Goal: Information Seeking & Learning: Compare options

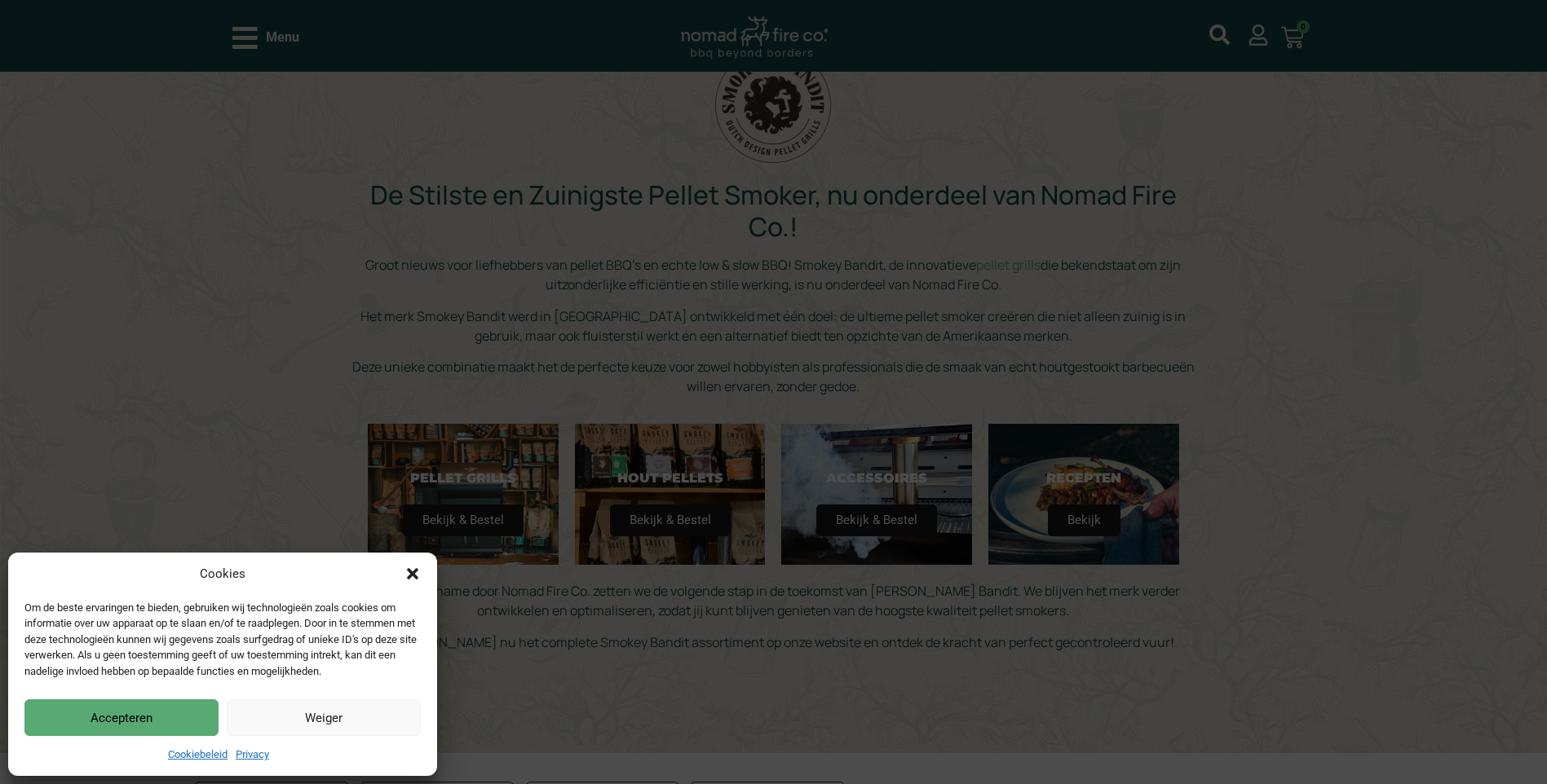
click at [145, 719] on button "Accepteren" at bounding box center [122, 718] width 194 height 36
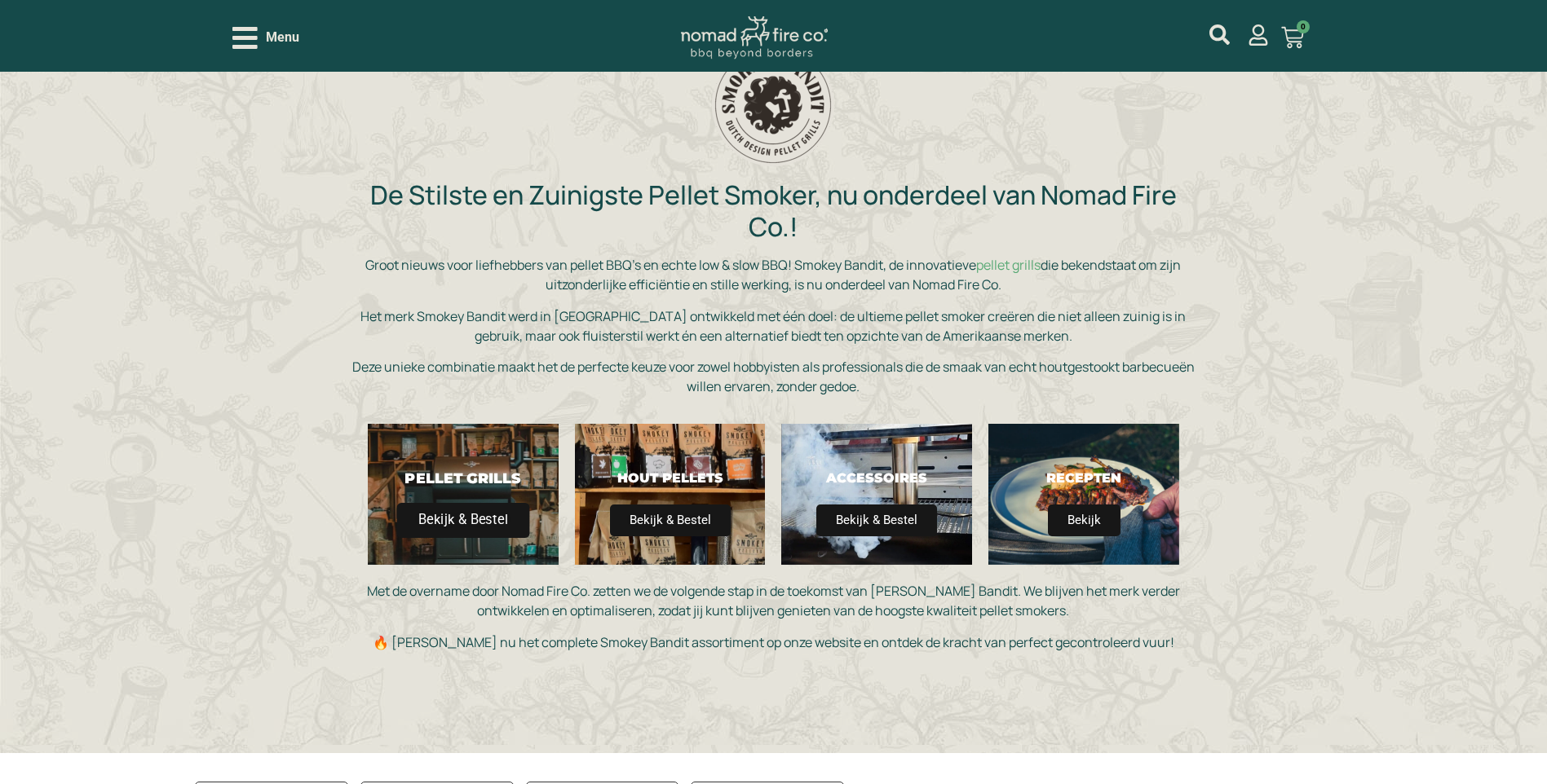
click at [480, 514] on span "Bekijk & Bestel" at bounding box center [462, 520] width 133 height 35
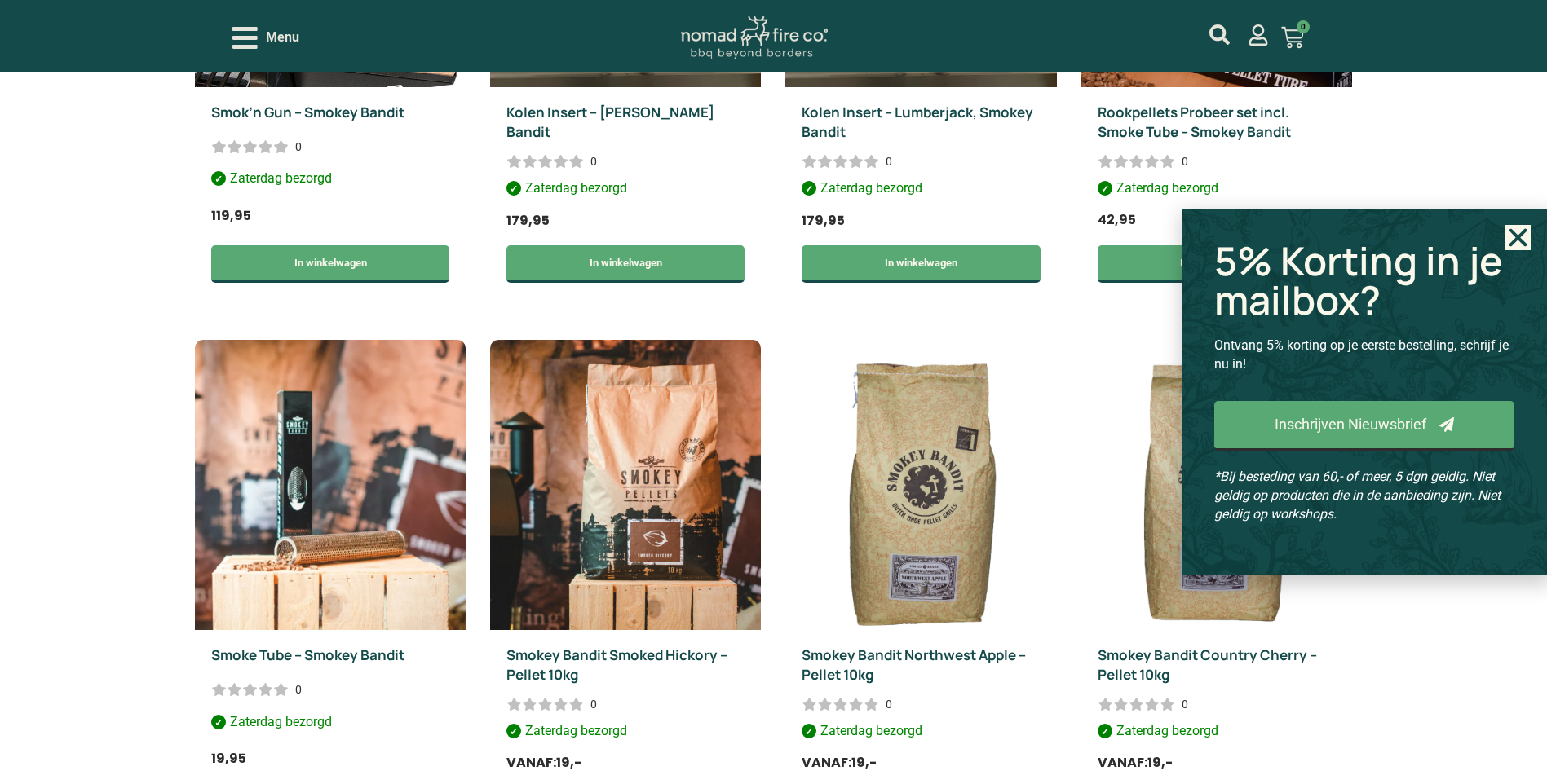
scroll to position [1630, 0]
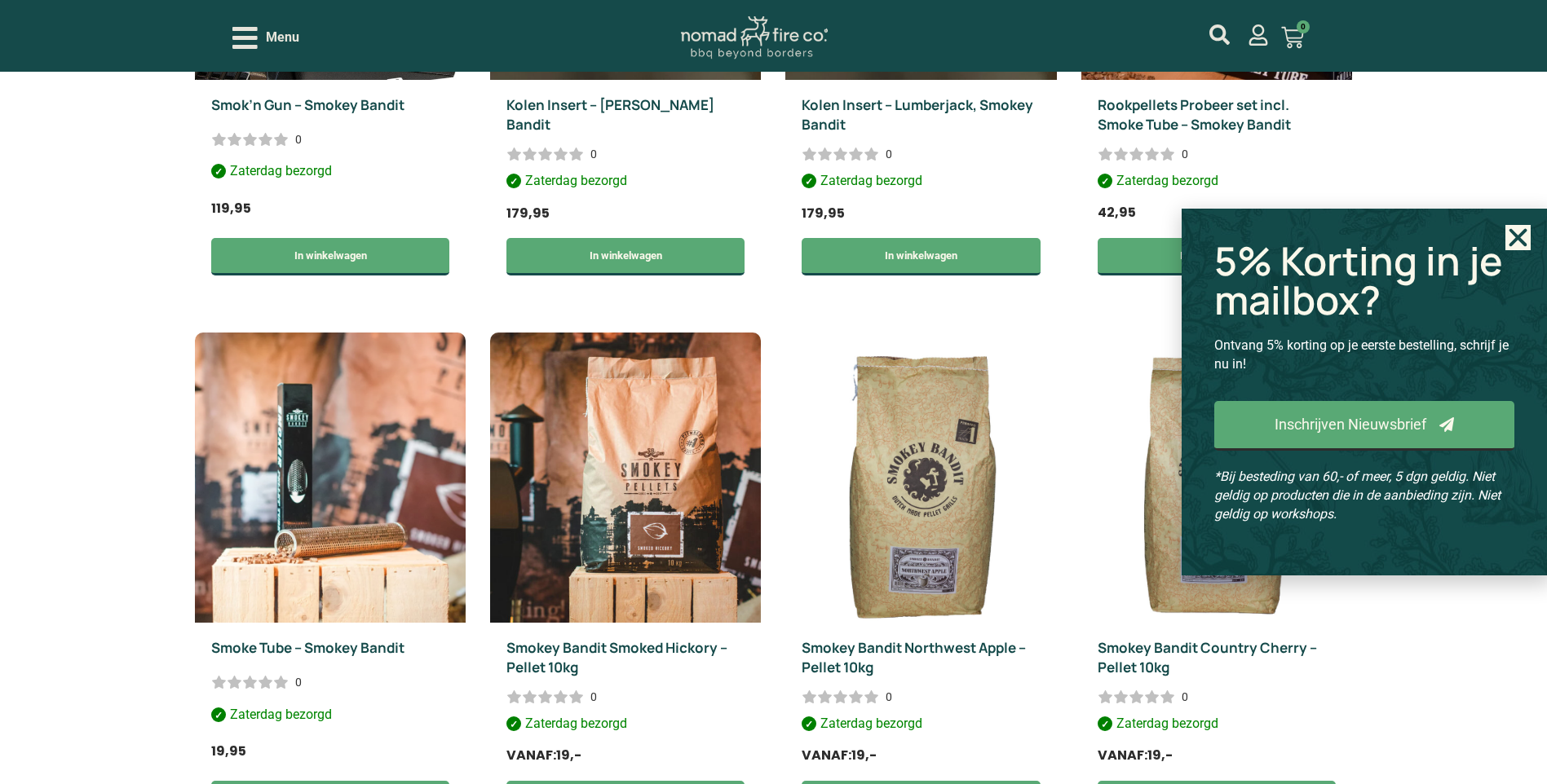
click at [1512, 243] on use "Close" at bounding box center [1518, 237] width 18 height 18
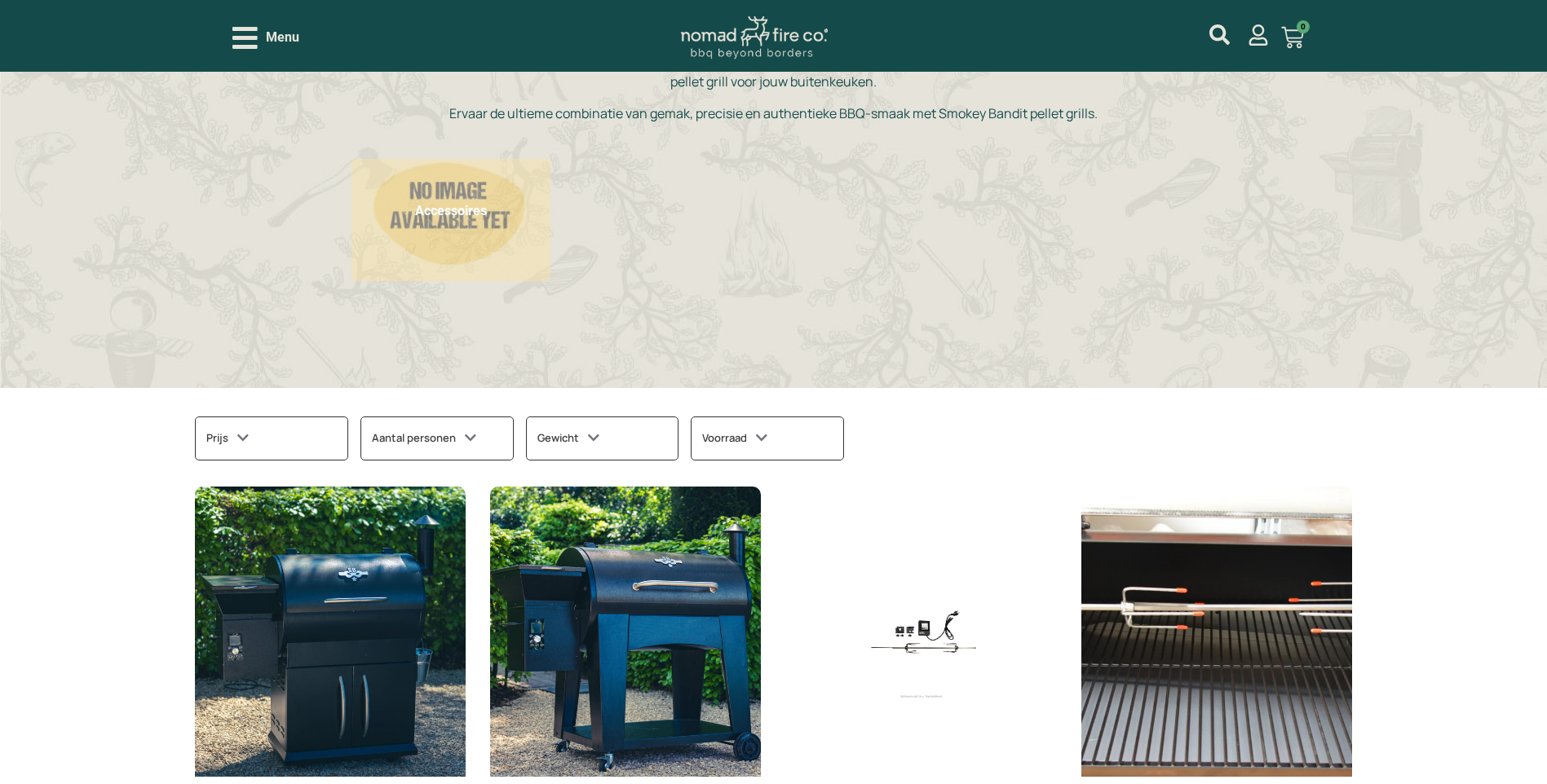
scroll to position [407, 0]
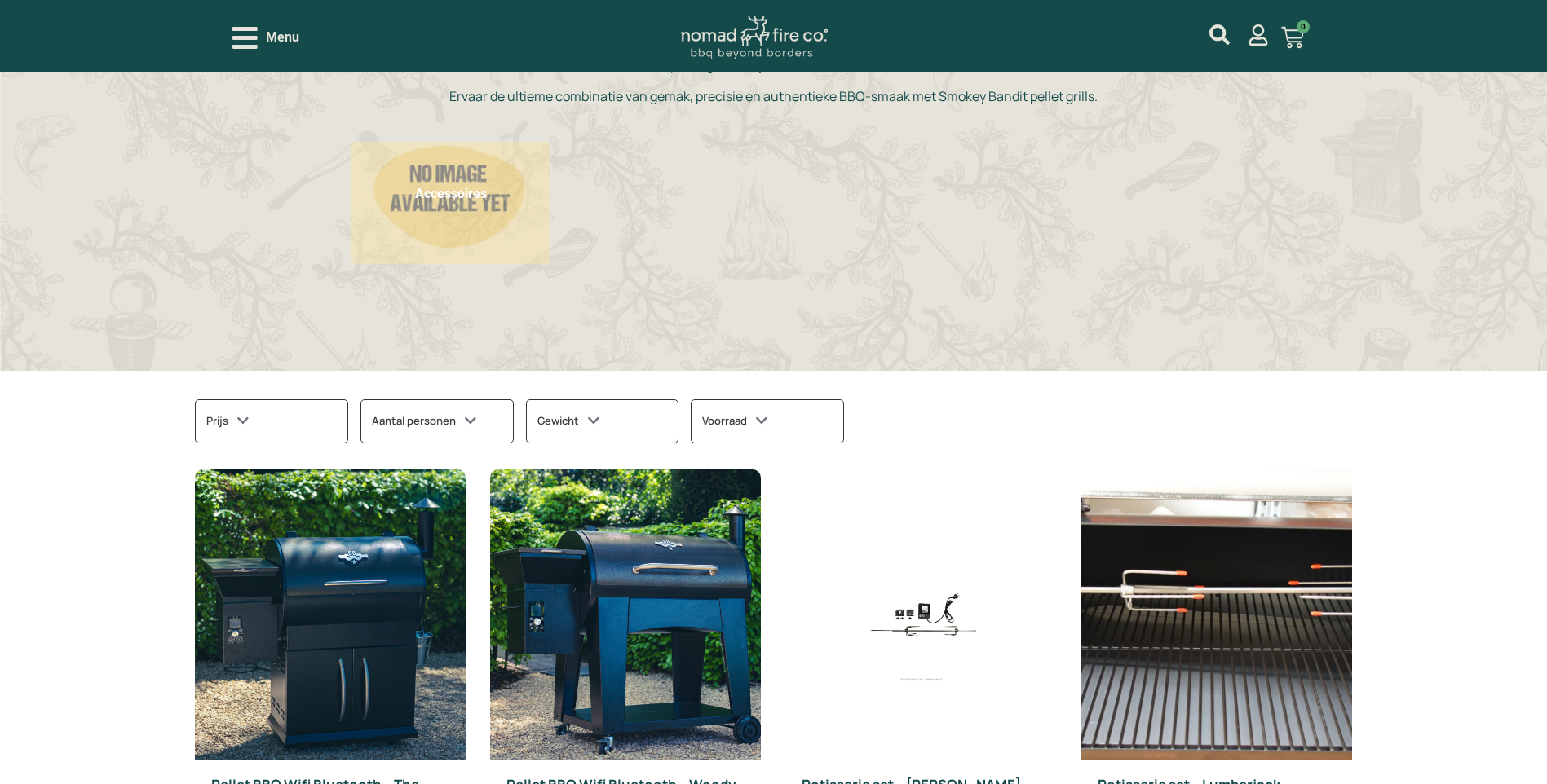
click at [370, 419] on div "Aantal personen" at bounding box center [437, 422] width 153 height 44
click at [298, 424] on div "Prijs" at bounding box center [271, 422] width 153 height 44
type input "1391;1876"
drag, startPoint x: 219, startPoint y: 477, endPoint x: 297, endPoint y: 486, distance: 78.5
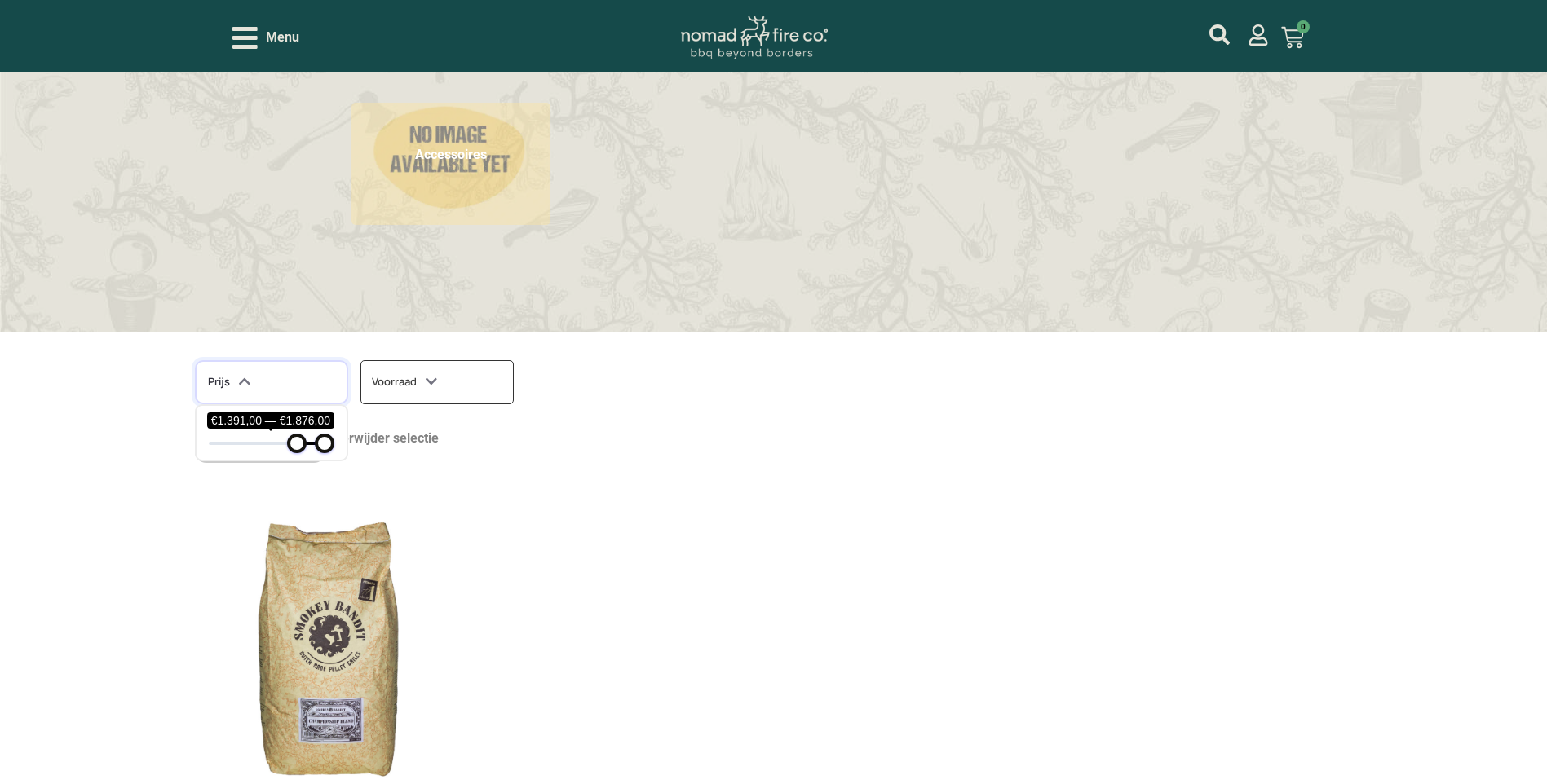
scroll to position [567, 0]
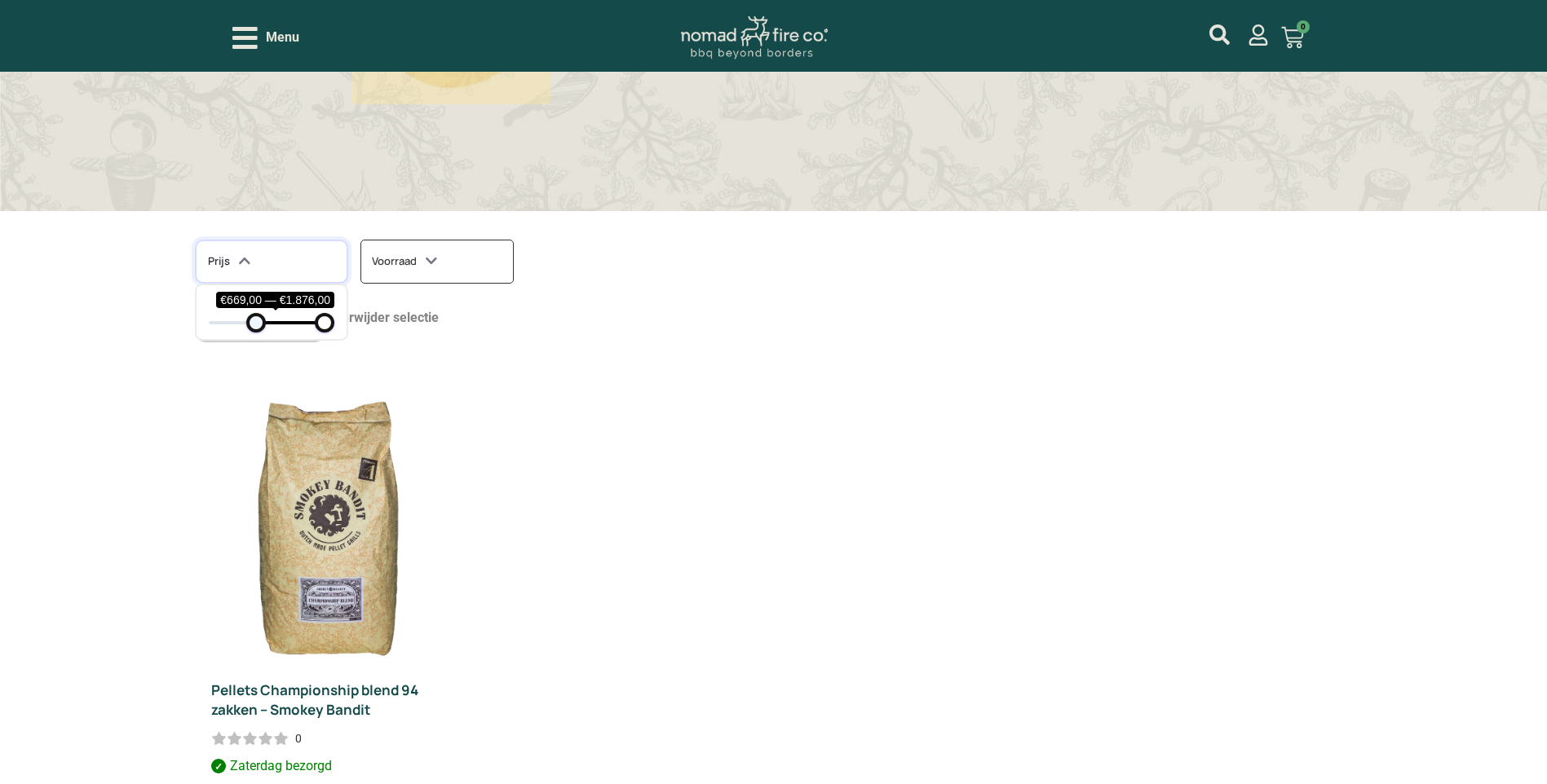
type input "641;1876"
drag, startPoint x: 301, startPoint y: 322, endPoint x: 259, endPoint y: 348, distance: 49.4
